Goal: Transaction & Acquisition: Subscribe to service/newsletter

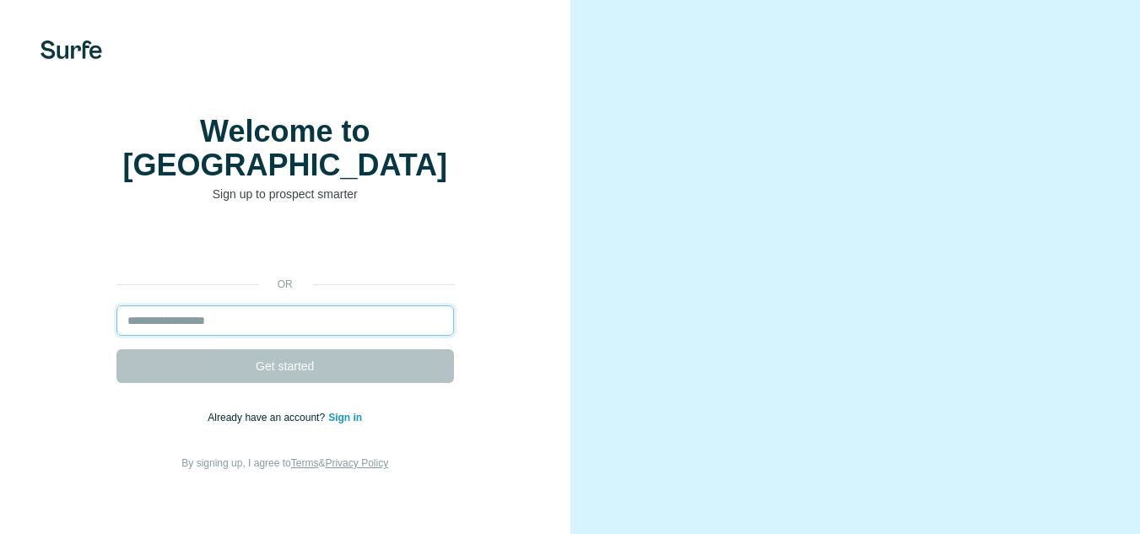
click at [311, 328] on input "email" at bounding box center [285, 320] width 338 height 30
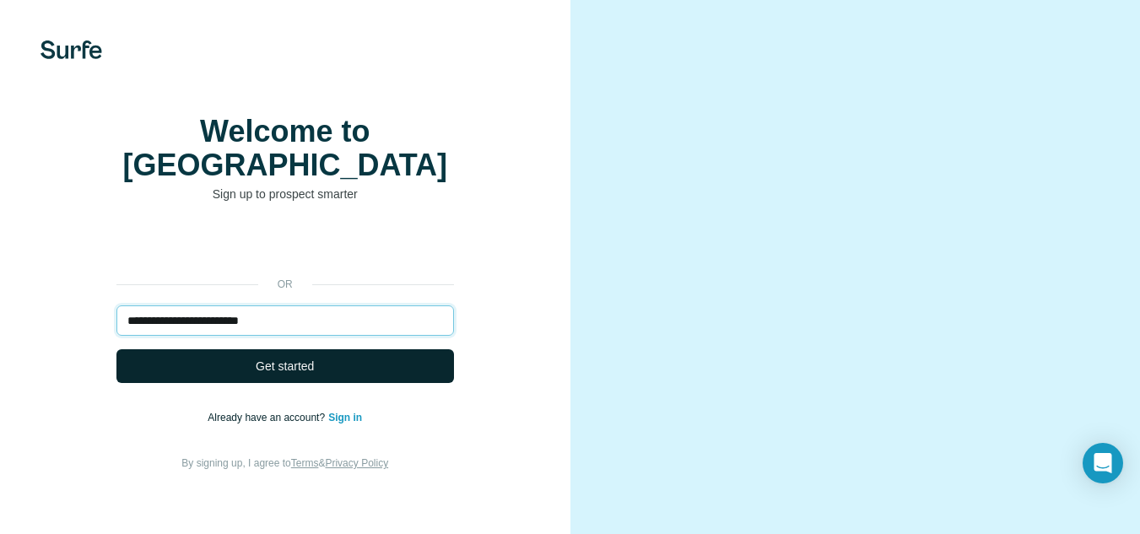
type input "**********"
click at [316, 370] on button "Get started" at bounding box center [285, 366] width 338 height 34
click at [316, 366] on button "Get started" at bounding box center [285, 366] width 338 height 34
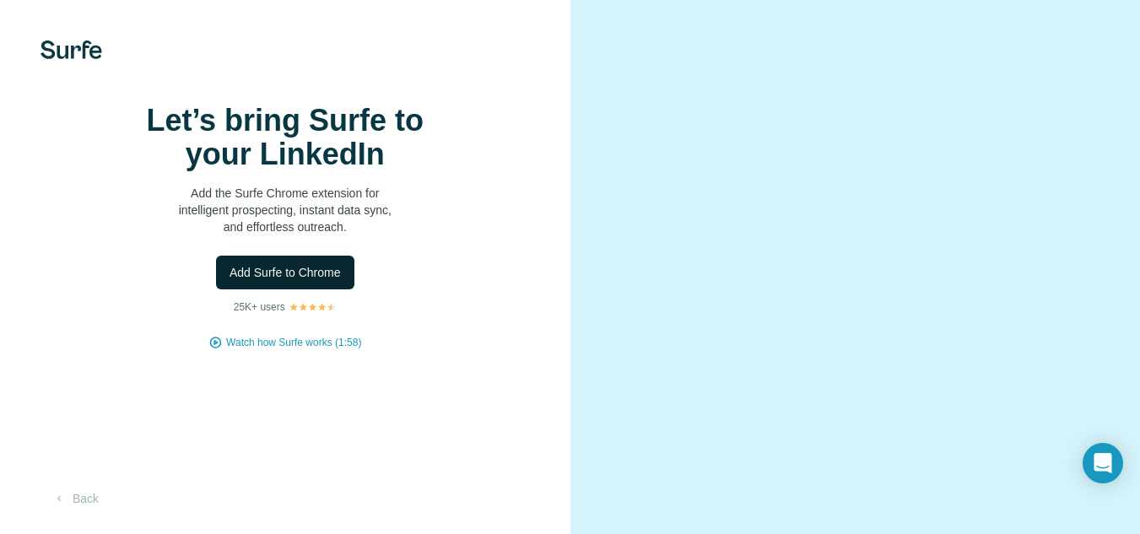
click at [295, 289] on button "Add Surfe to Chrome" at bounding box center [285, 273] width 138 height 34
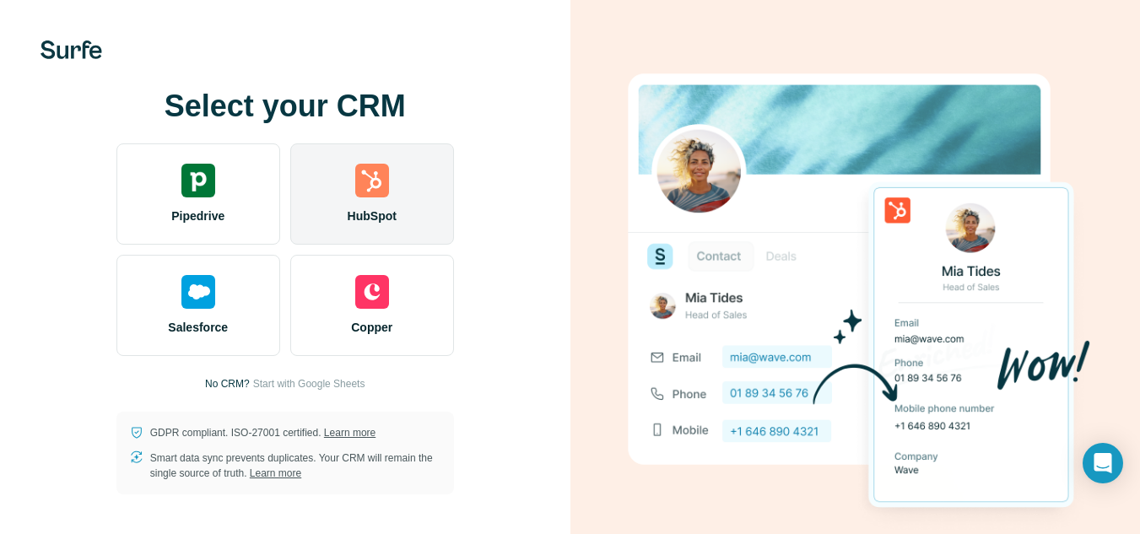
click at [387, 184] on img at bounding box center [372, 181] width 34 height 34
